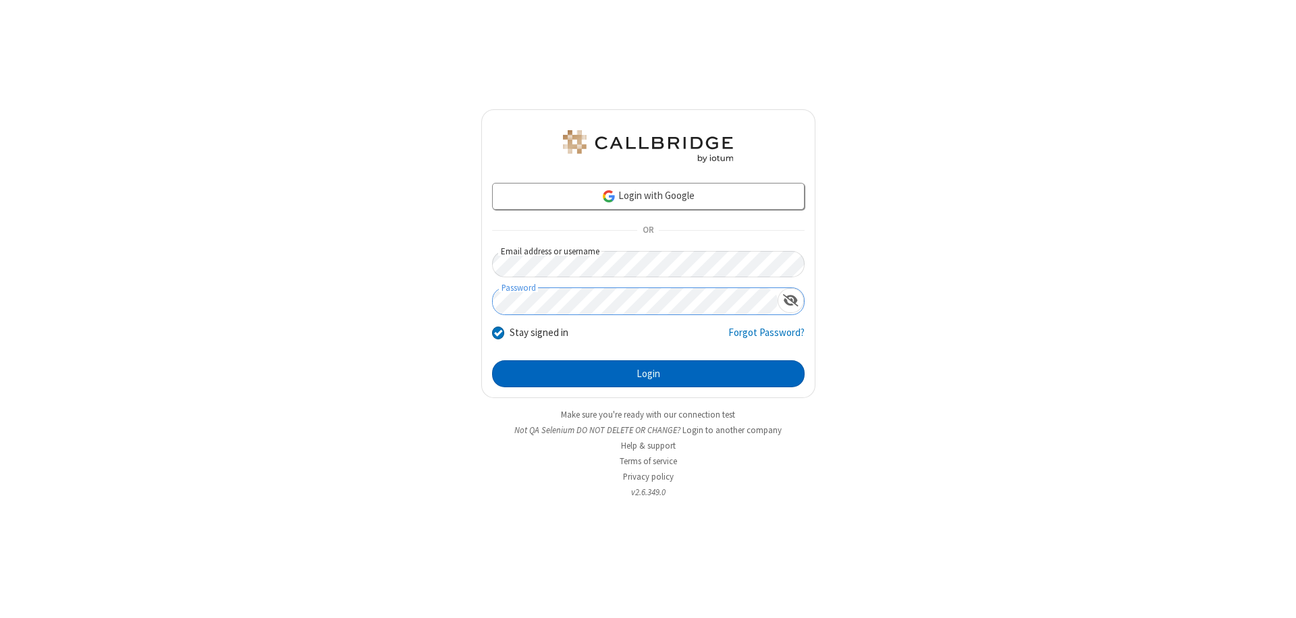
click at [648, 374] on button "Login" at bounding box center [648, 373] width 312 height 27
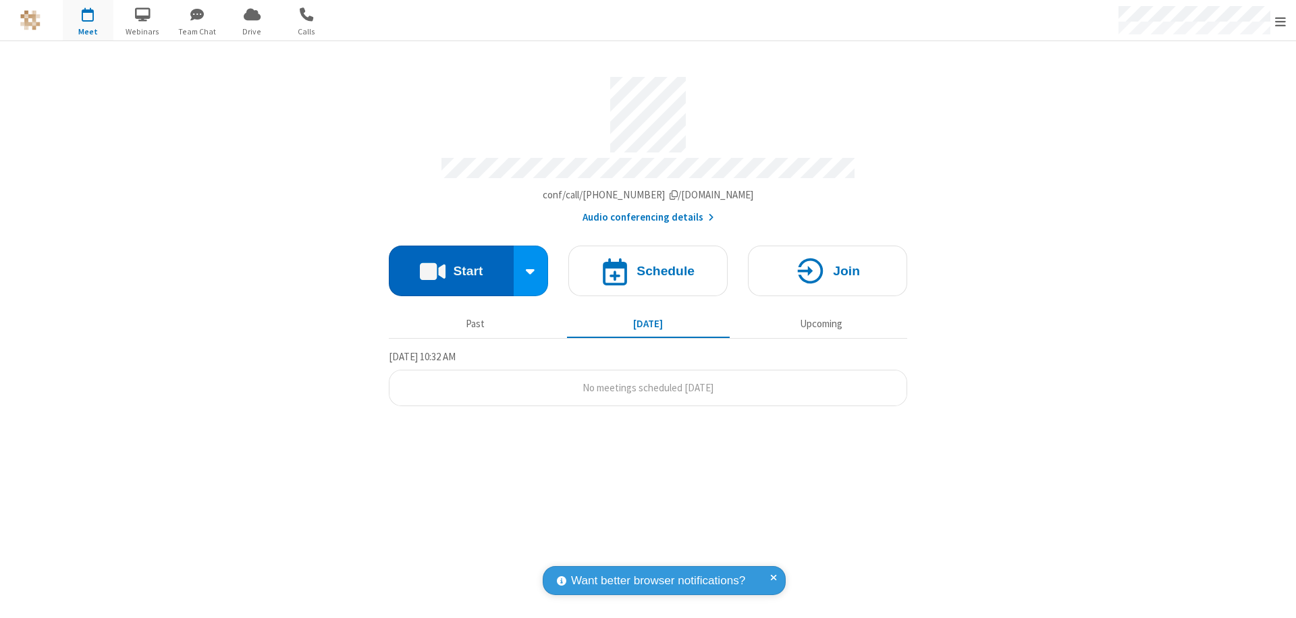
click at [451, 265] on button "Start" at bounding box center [451, 271] width 125 height 51
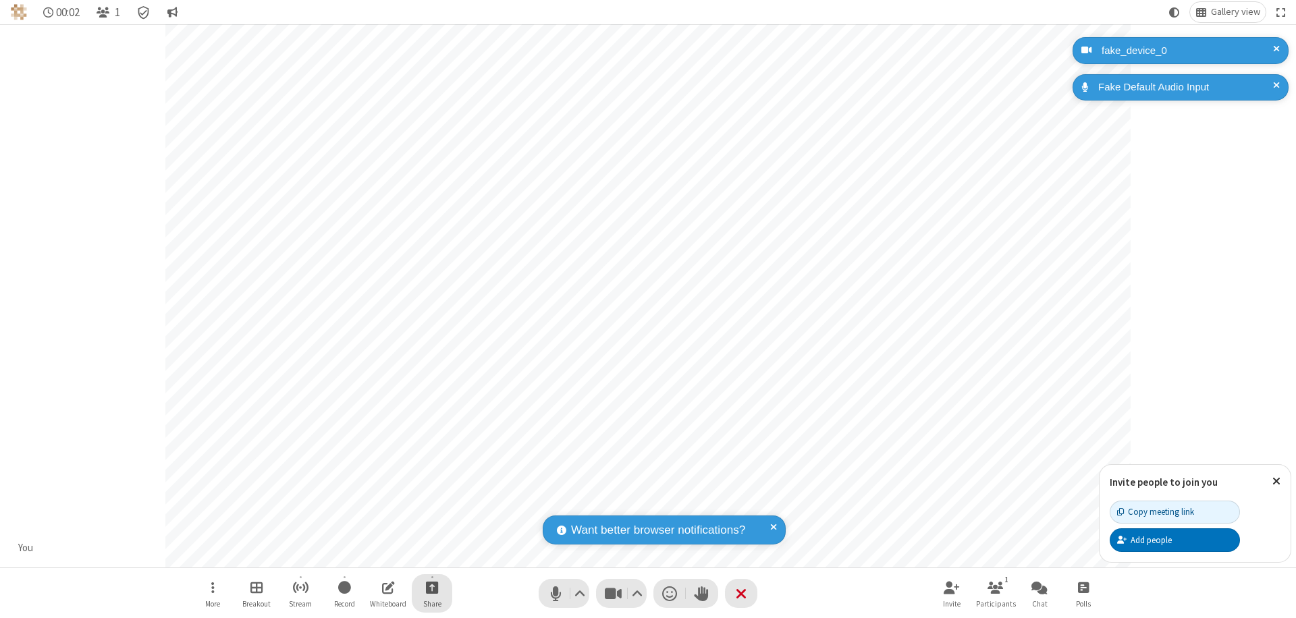
click at [432, 587] on span "Start sharing" at bounding box center [432, 587] width 13 height 17
click at [377, 531] on span "Present files & media" at bounding box center [378, 531] width 16 height 11
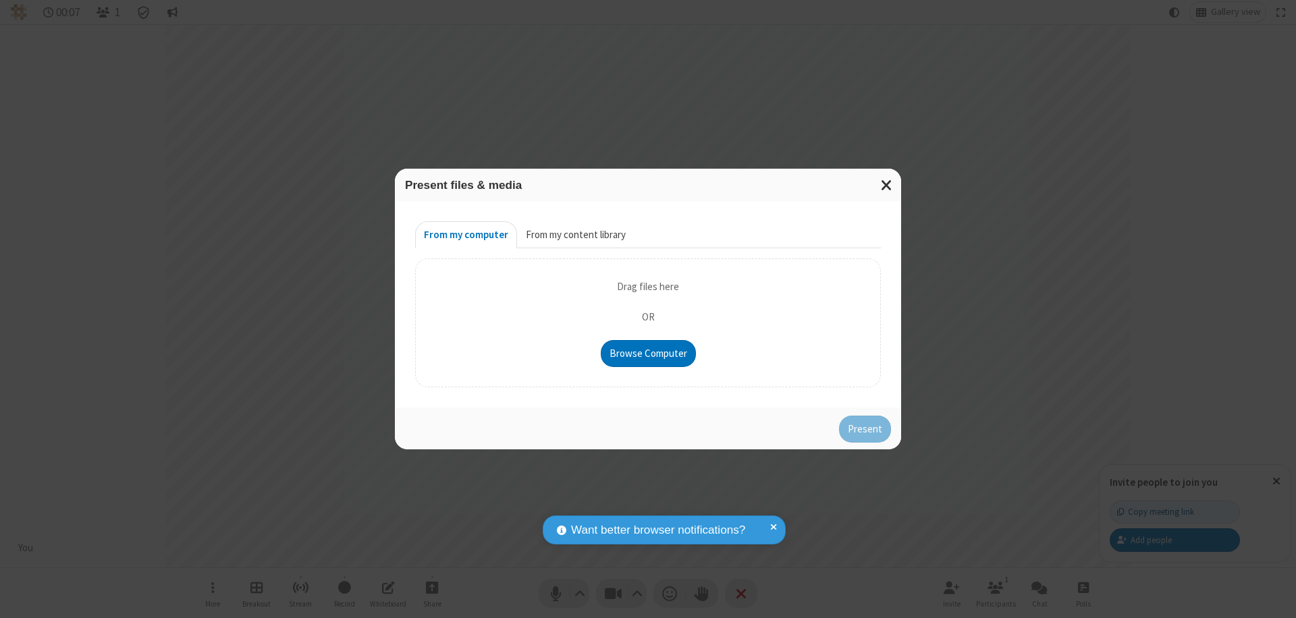
click at [574, 235] on button "From my content library" at bounding box center [575, 234] width 117 height 27
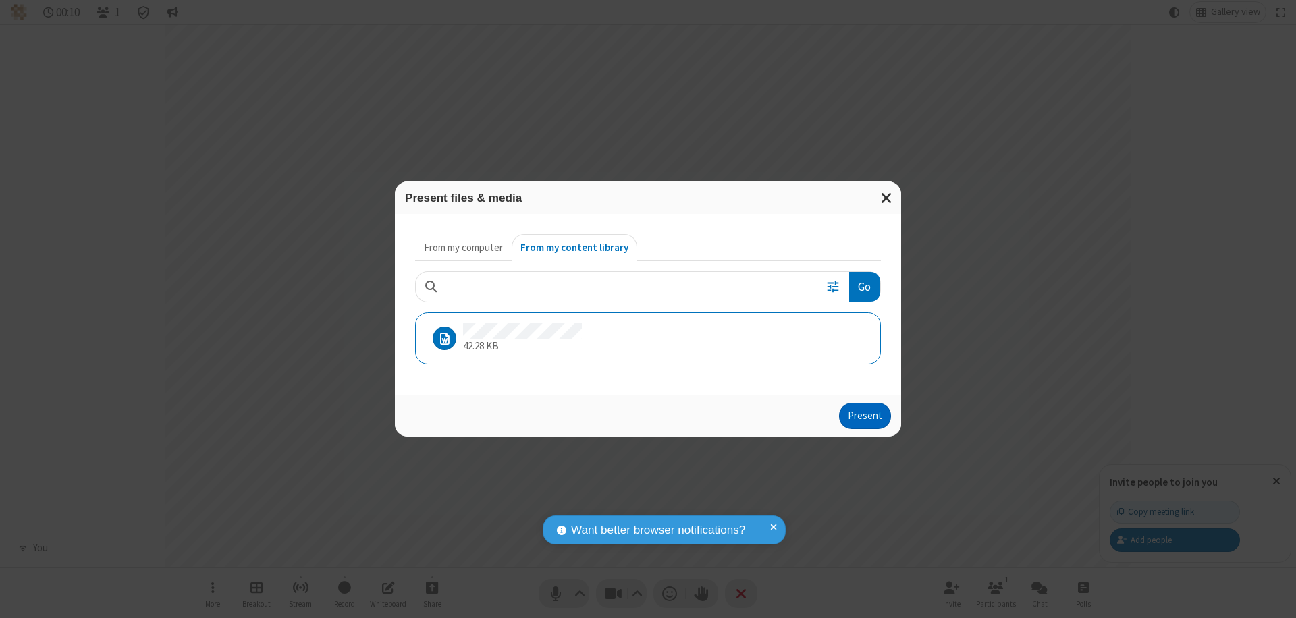
click at [866, 416] on button "Present" at bounding box center [865, 416] width 52 height 27
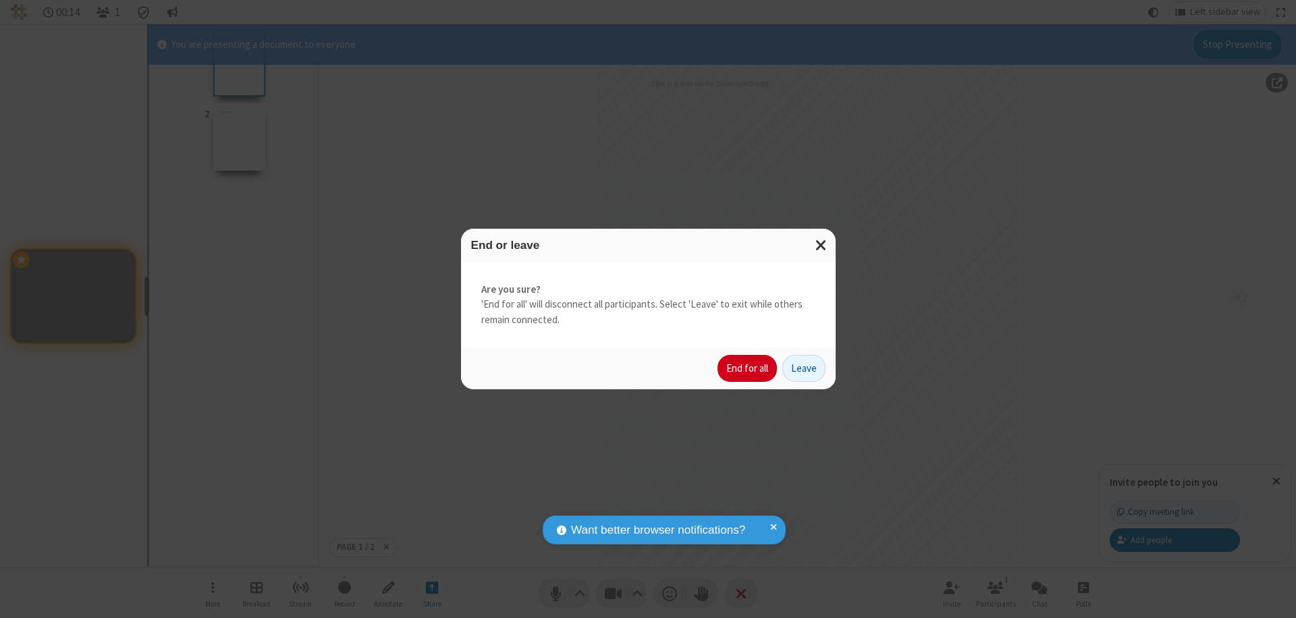
click at [748, 368] on button "End for all" at bounding box center [746, 368] width 59 height 27
